Goal: Transaction & Acquisition: Purchase product/service

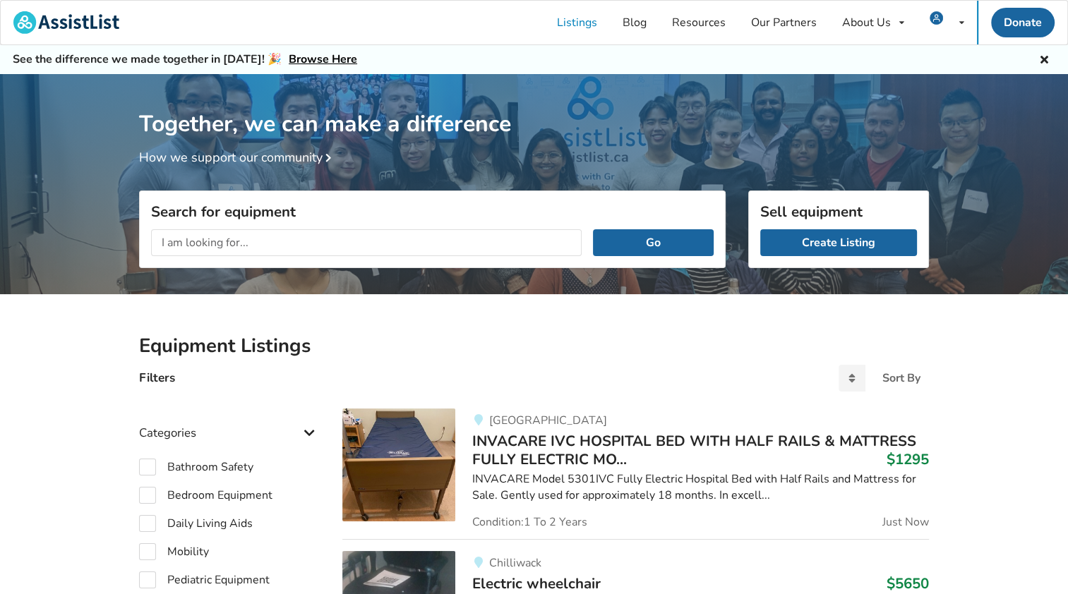
click at [217, 239] on input "text" at bounding box center [366, 242] width 431 height 27
click at [143, 555] on label "Mobility" at bounding box center [174, 551] width 70 height 17
checkbox input "true"
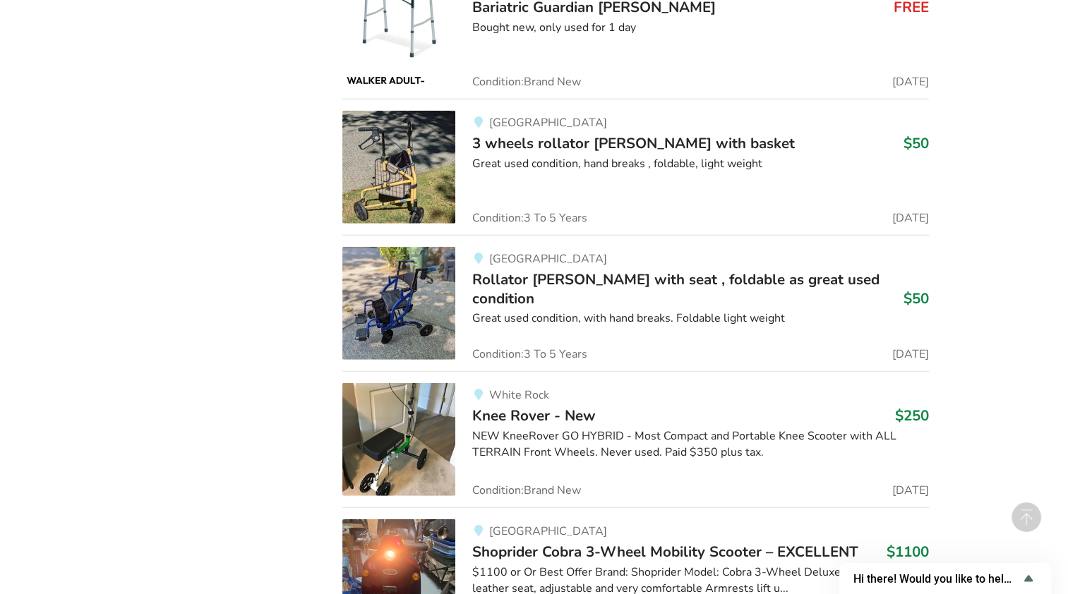
scroll to position [35620, 0]
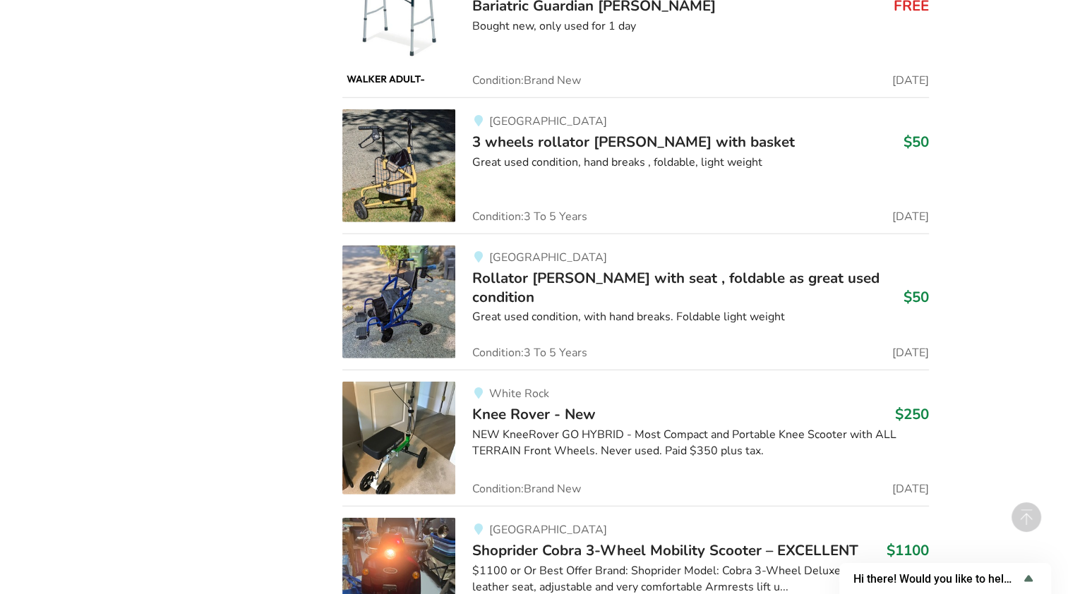
click at [528, 563] on div "$1100 or Or Best Offer Brand: Shoprider Model: Cobra 3-Wheel Deluxe High-back l…" at bounding box center [700, 579] width 457 height 32
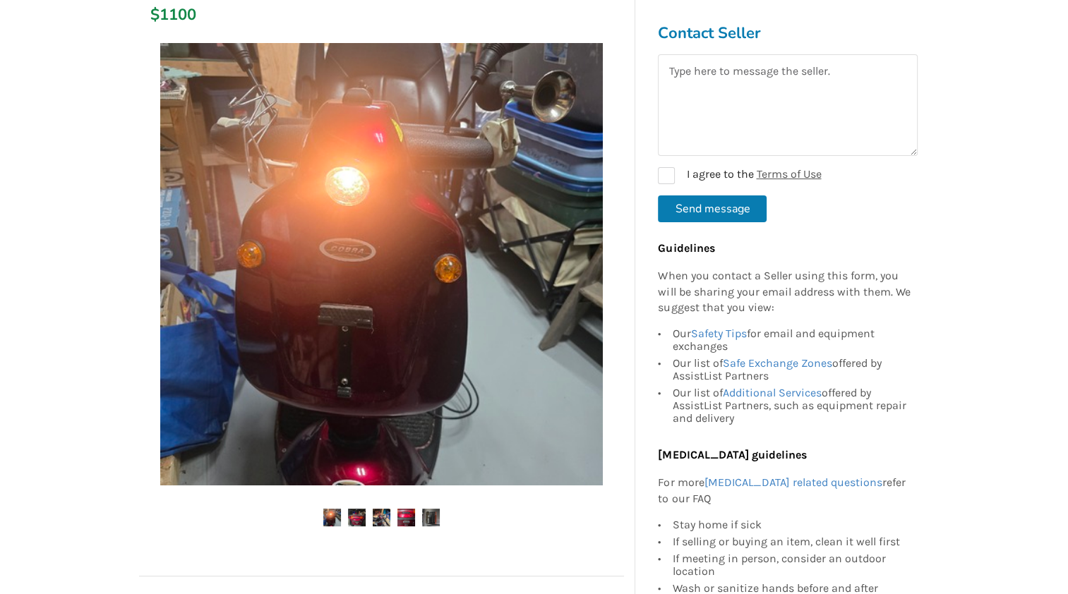
scroll to position [282, 0]
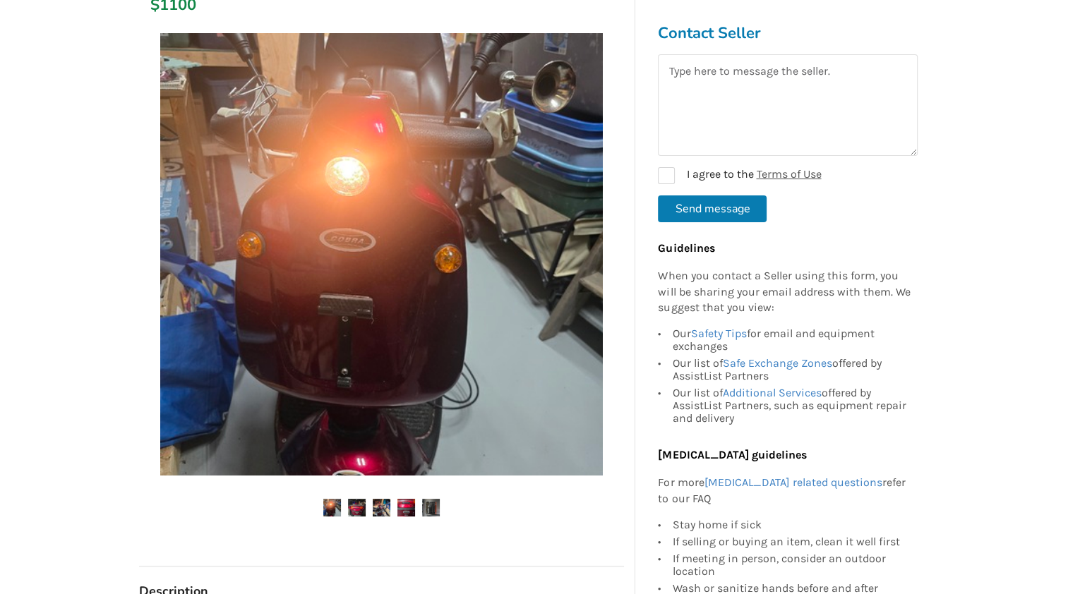
click at [358, 504] on img at bounding box center [357, 508] width 18 height 18
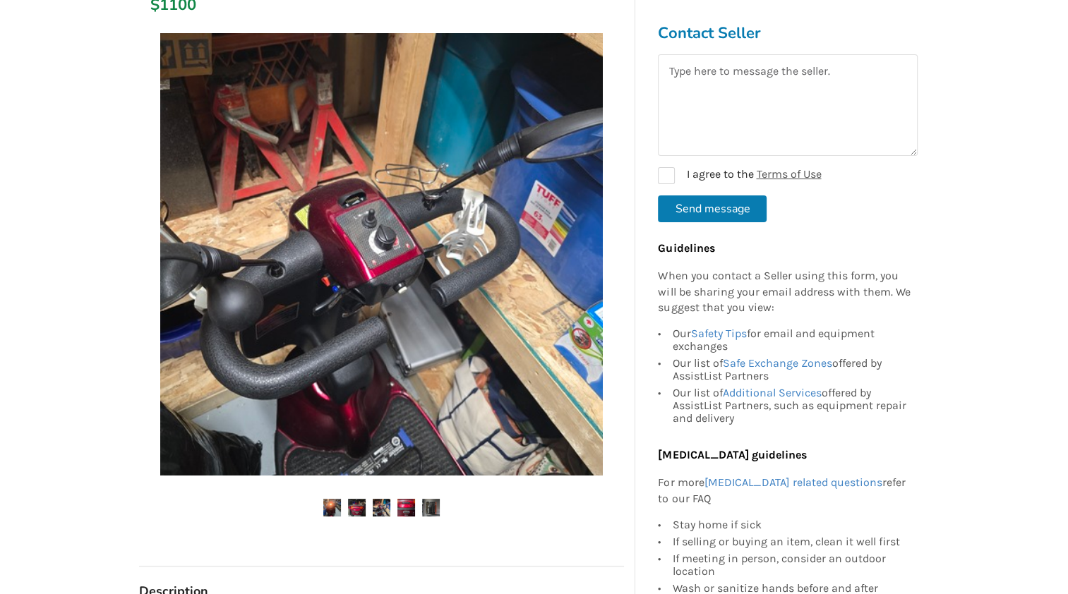
click at [381, 503] on img at bounding box center [382, 508] width 18 height 18
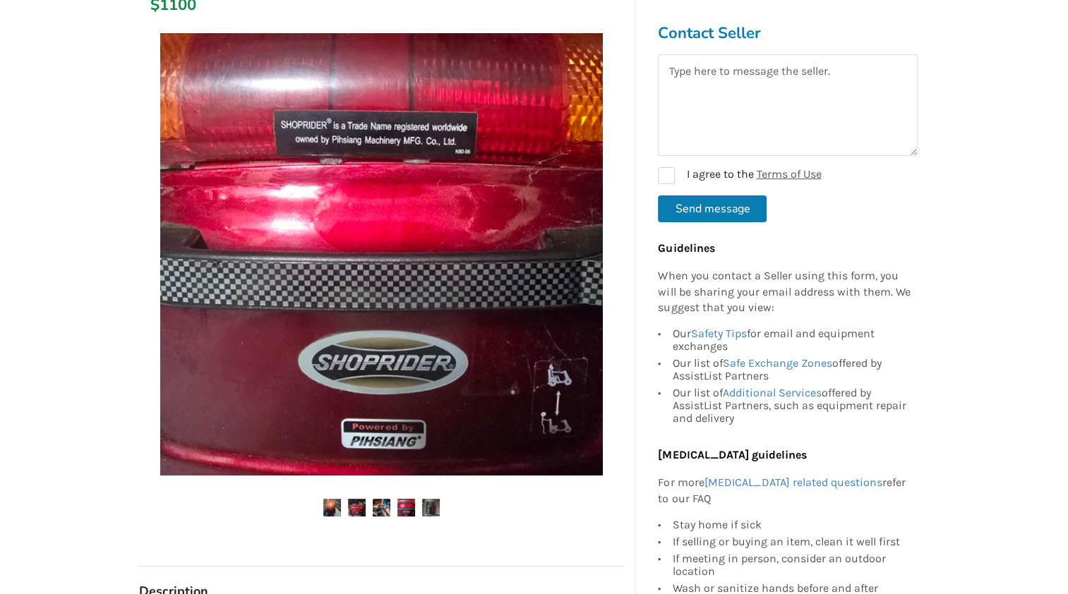
click at [407, 505] on img at bounding box center [406, 508] width 18 height 18
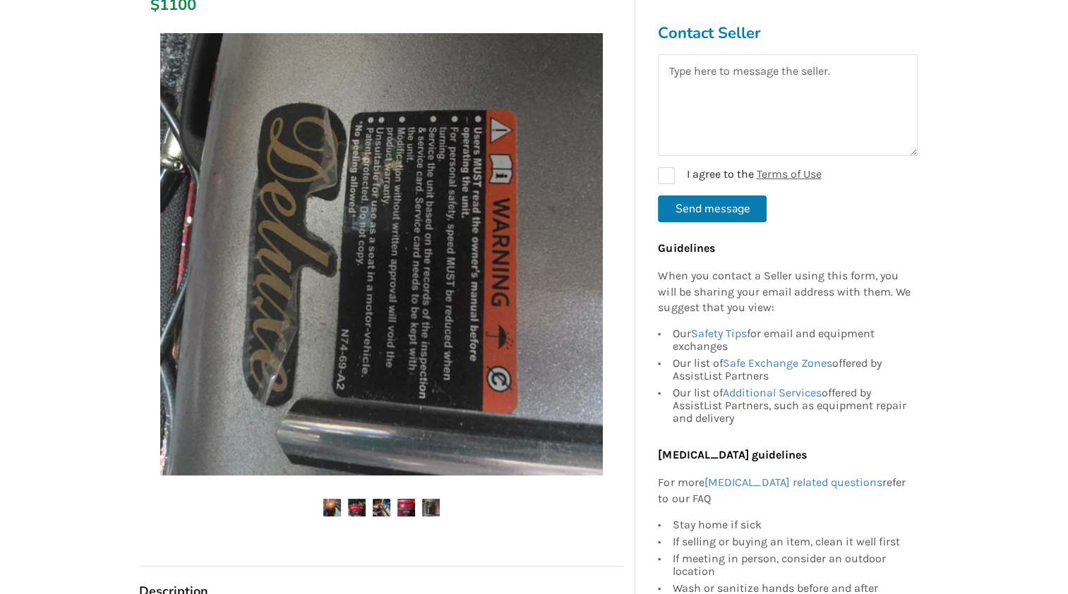
click at [407, 505] on img at bounding box center [406, 508] width 18 height 18
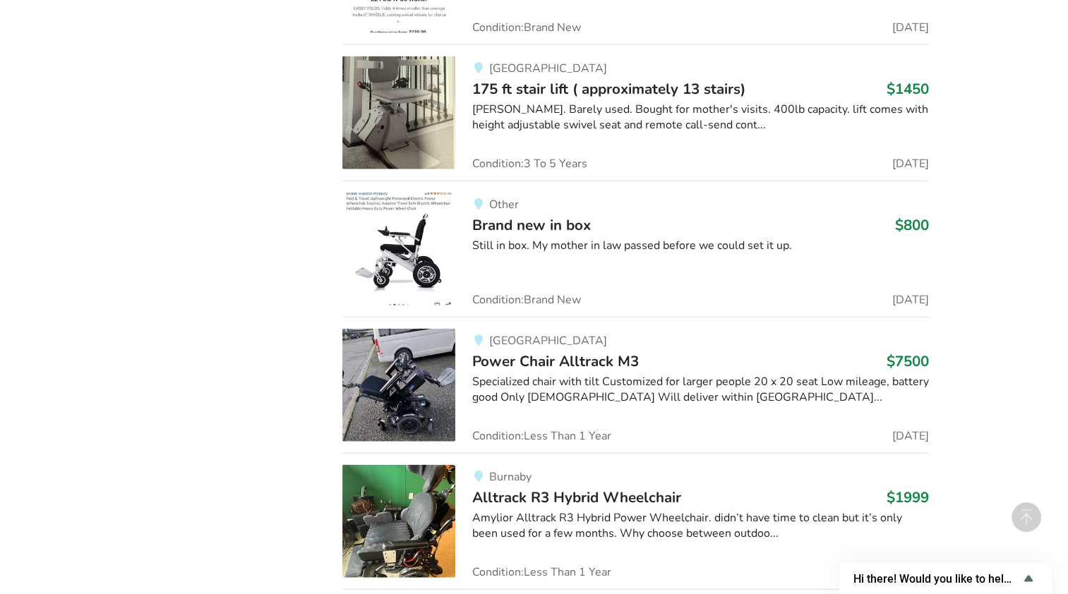
scroll to position [24623, 0]
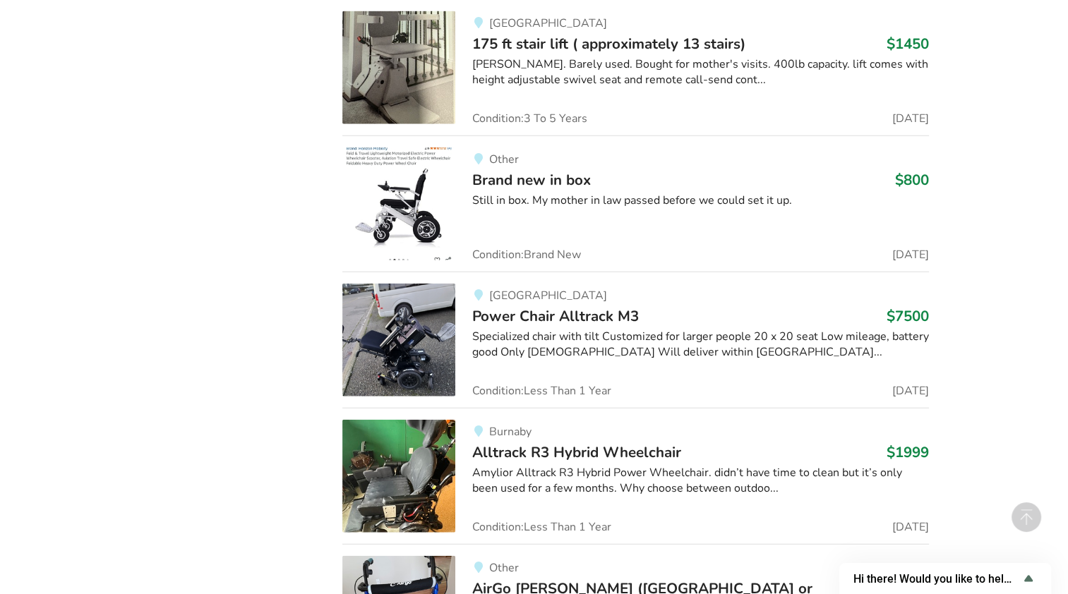
drag, startPoint x: 152, startPoint y: 28, endPoint x: 711, endPoint y: 184, distance: 580.3
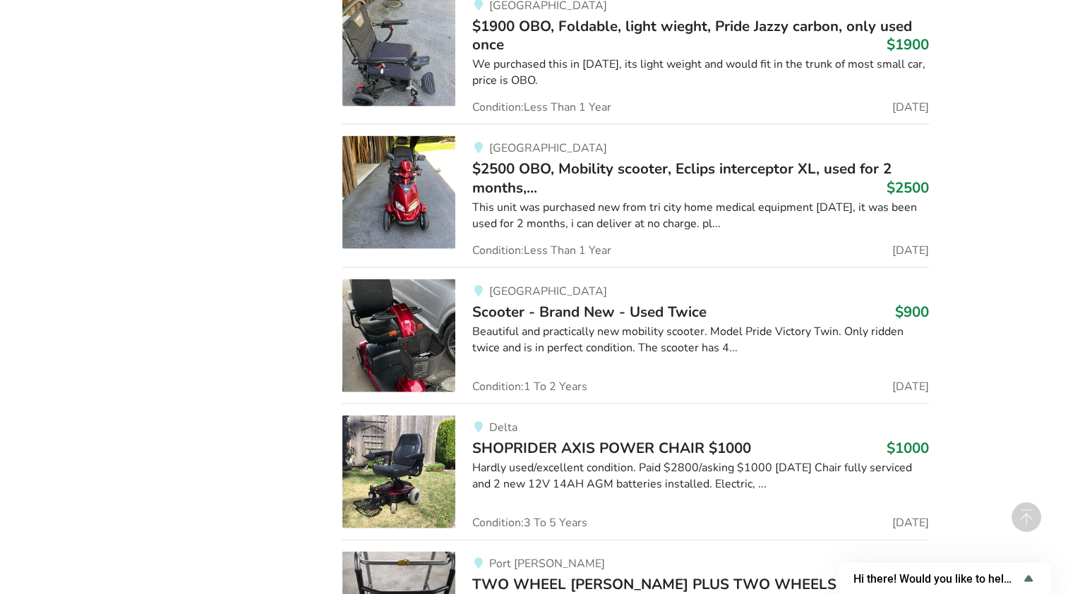
scroll to position [29625, 0]
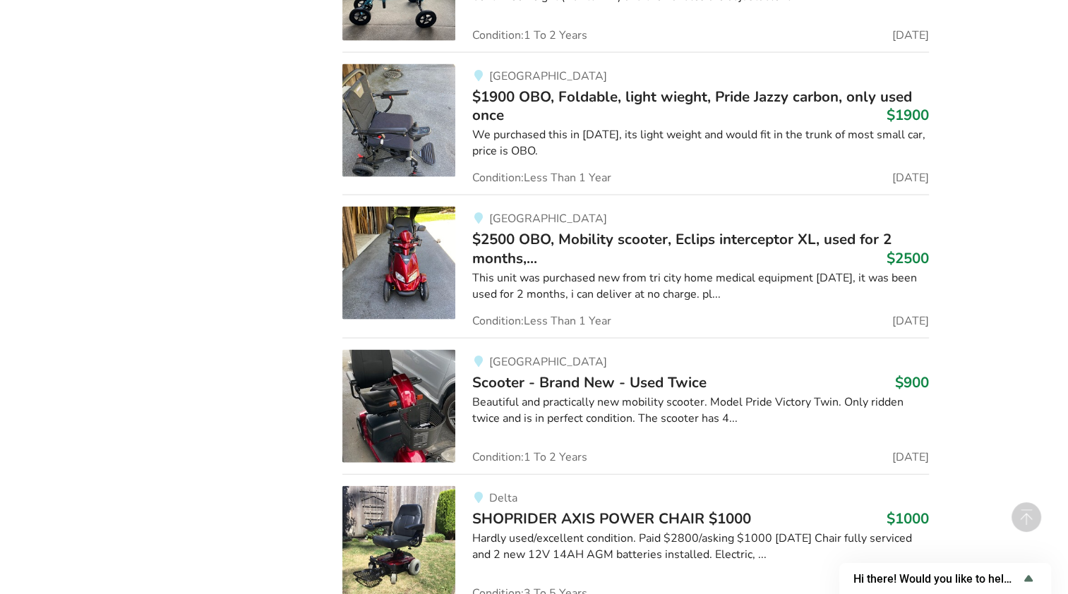
click at [382, 350] on img at bounding box center [398, 406] width 113 height 113
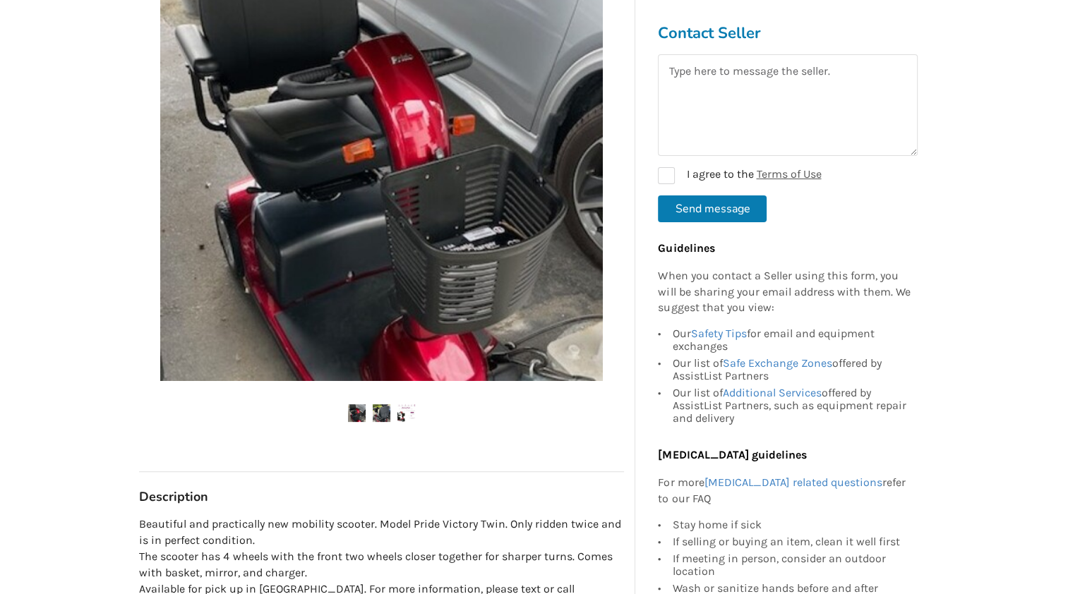
scroll to position [353, 0]
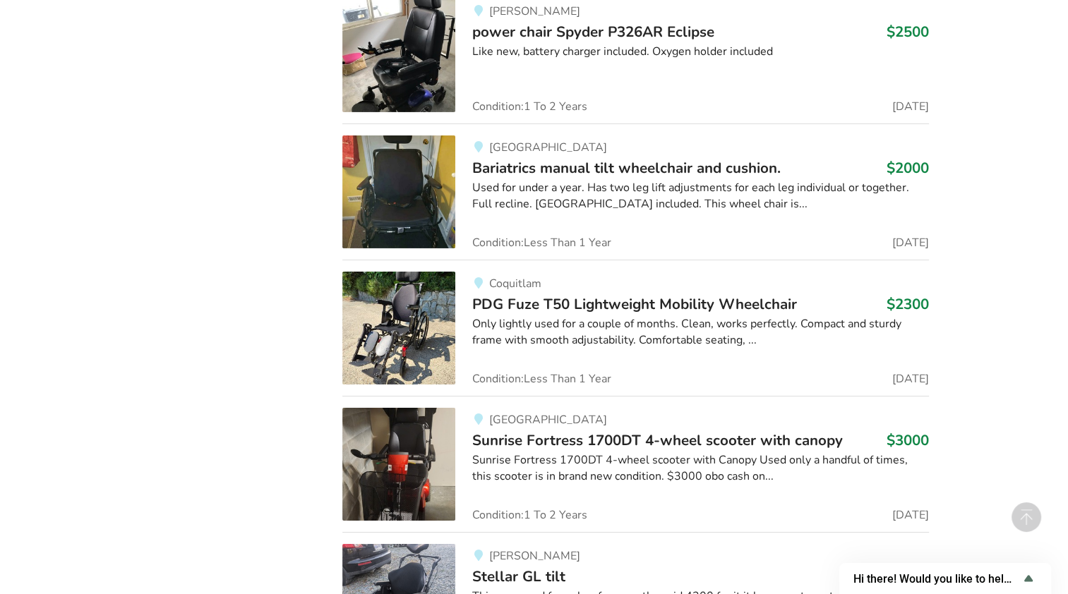
scroll to position [26035, 0]
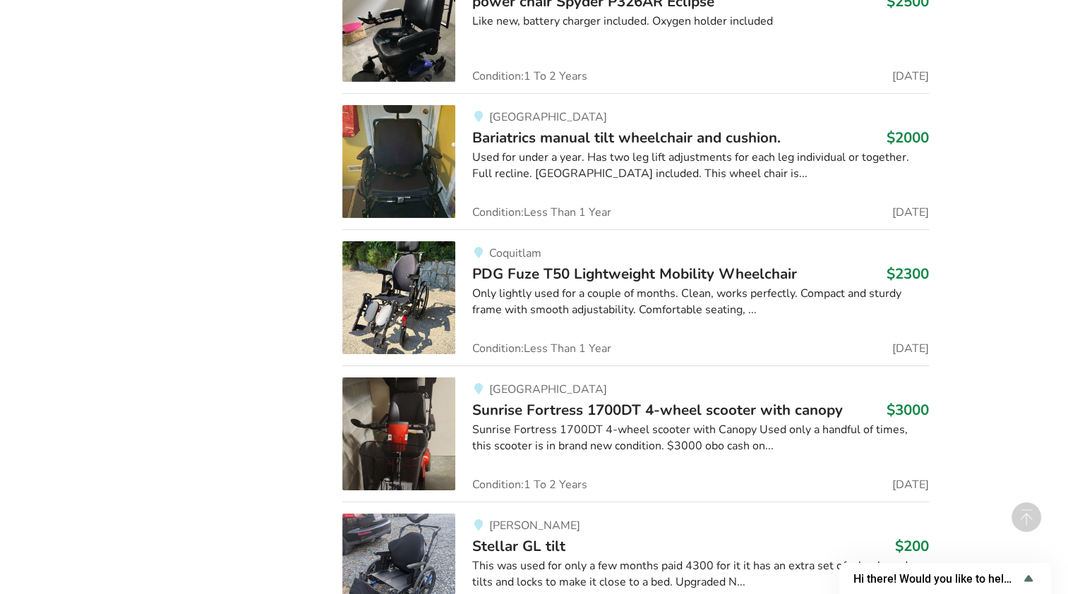
click at [643, 366] on link "Abbotsford Sunrise Fortress 1700DT 4-wheel scooter with canopy $3000 Sunrise Fo…" at bounding box center [635, 434] width 587 height 136
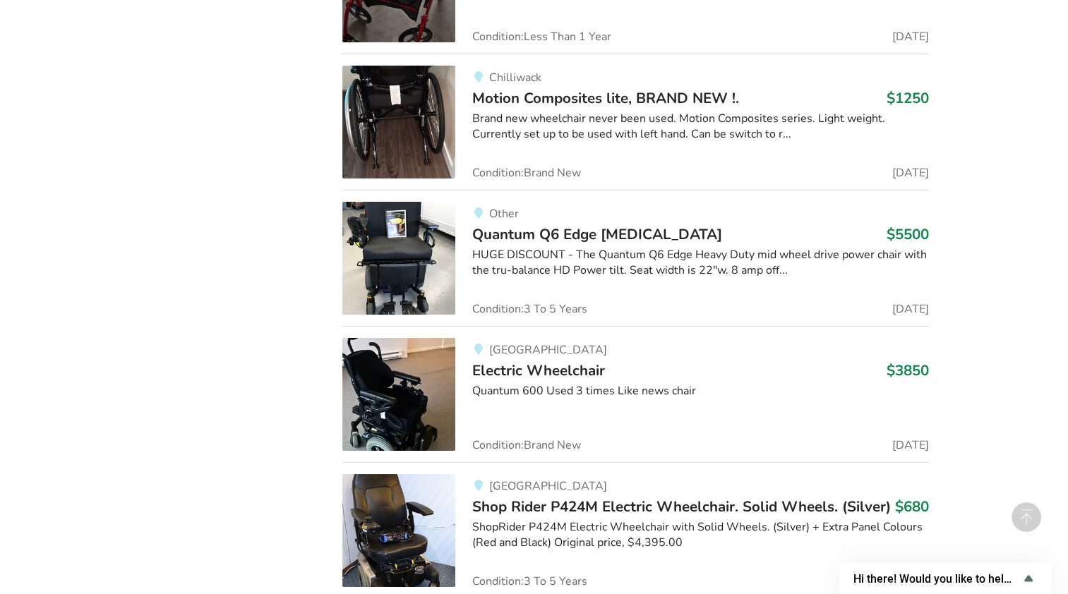
scroll to position [63766, 0]
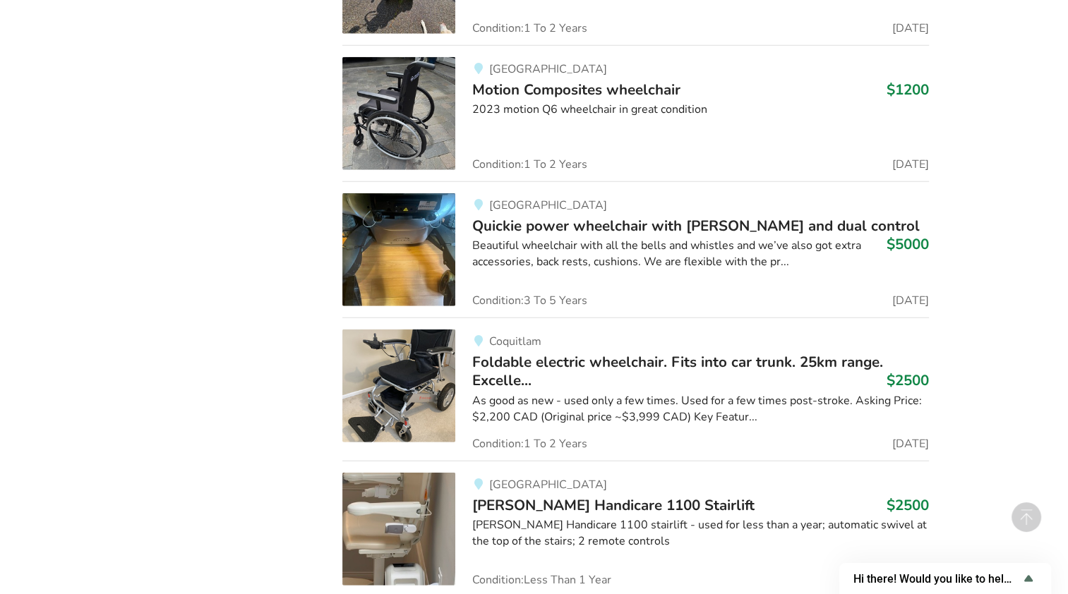
scroll to position [67756, 0]
click at [1025, 513] on circle at bounding box center [1026, 518] width 30 height 30
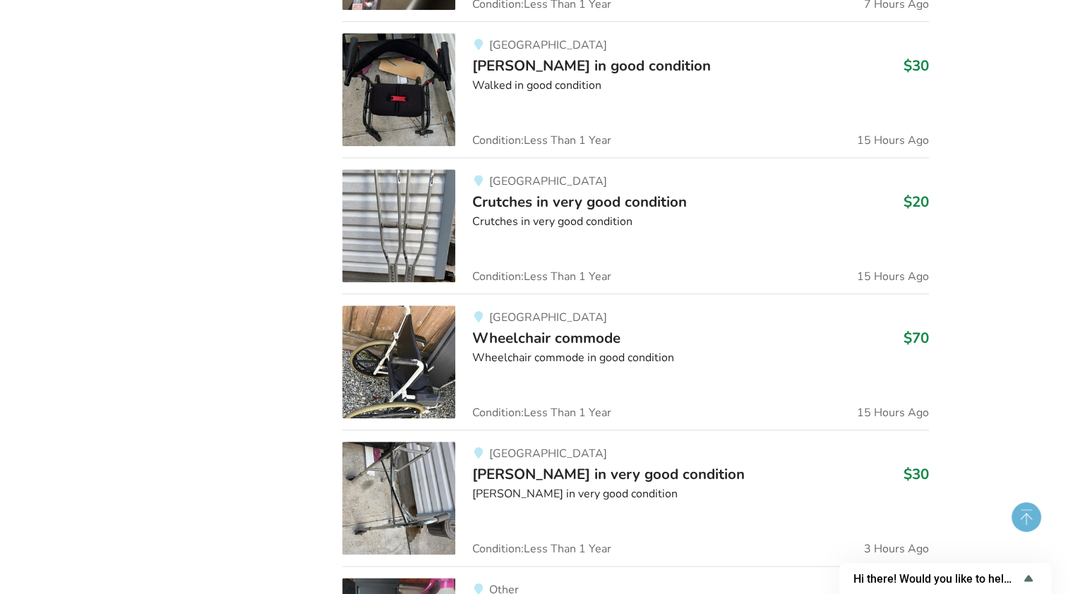
scroll to position [0, 0]
